Goal: Check status: Check status

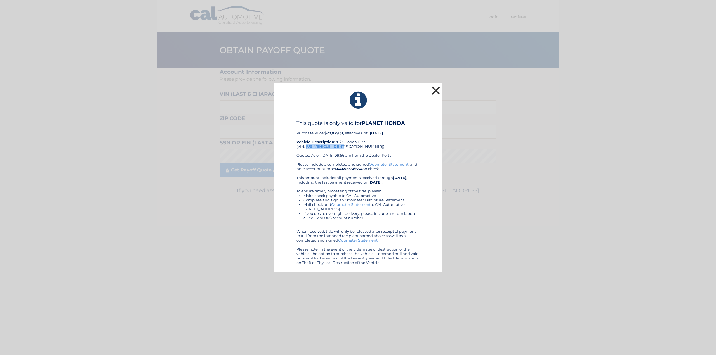
click at [433, 88] on button "×" at bounding box center [435, 90] width 11 height 11
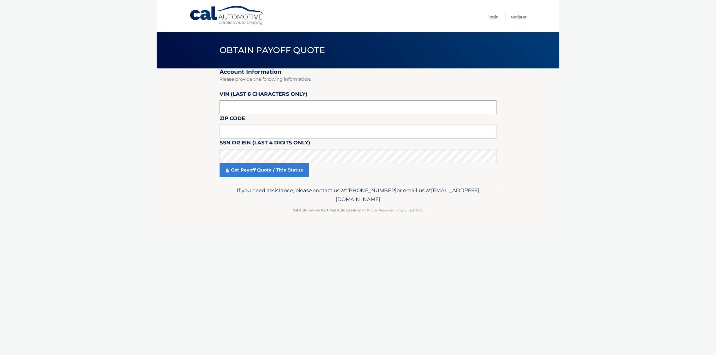
click at [240, 109] on input "text" at bounding box center [357, 107] width 277 height 14
click at [247, 134] on input "text" at bounding box center [357, 132] width 277 height 14
drag, startPoint x: 248, startPoint y: 106, endPoint x: 202, endPoint y: 122, distance: 48.7
click at [203, 122] on section "Account Information Please provide the following information. [PERSON_NAME] (la…" at bounding box center [358, 125] width 403 height 115
type input "503460"
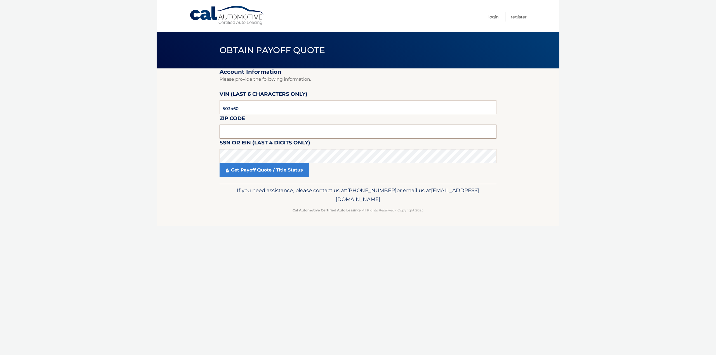
click at [227, 128] on input "text" at bounding box center [357, 132] width 277 height 14
type input "07206"
click at [254, 171] on link "Get Payoff Quote / Title Status" at bounding box center [263, 170] width 89 height 14
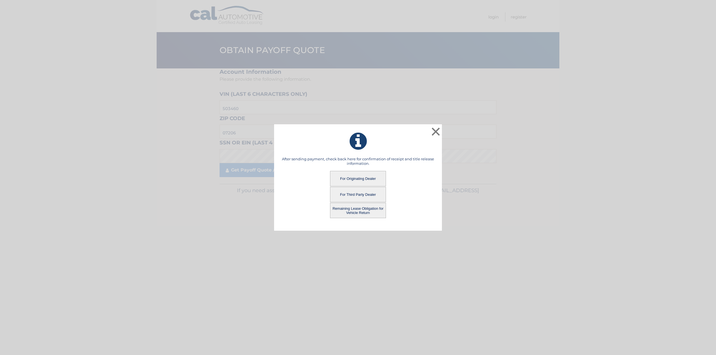
click at [359, 179] on button "For Originating Dealer" at bounding box center [358, 178] width 56 height 15
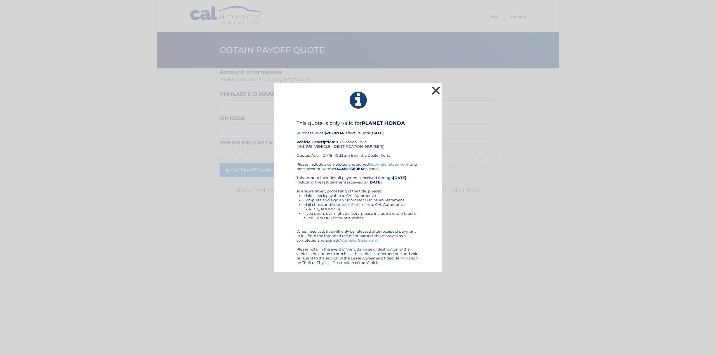
click at [435, 93] on button "×" at bounding box center [435, 90] width 11 height 11
